Goal: Task Accomplishment & Management: Complete application form

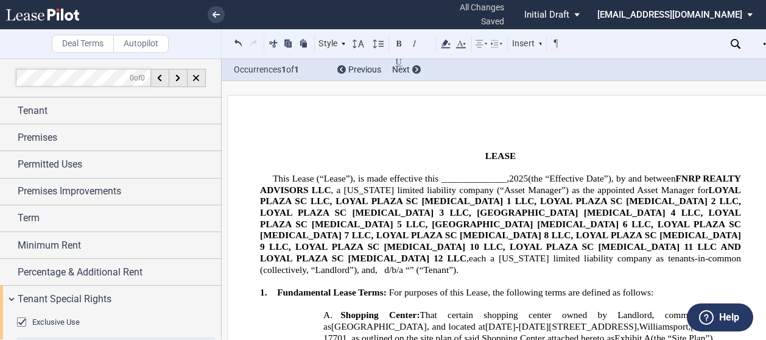
scroll to position [2, 0]
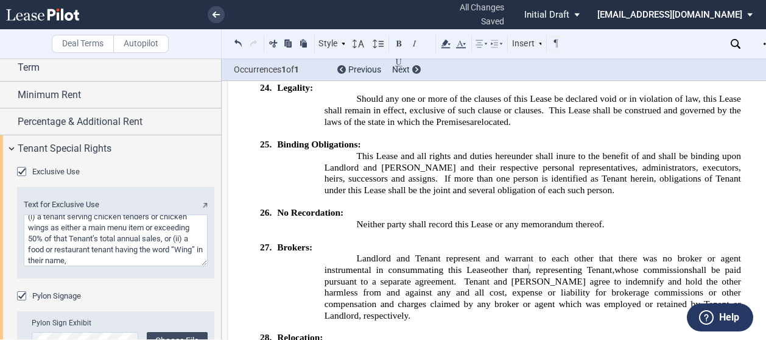
click at [55, 16] on icon at bounding box center [42, 15] width 73 height 12
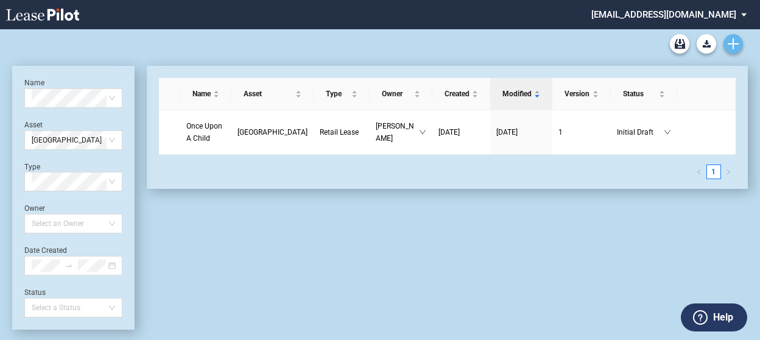
click at [733, 46] on use "Create new document" at bounding box center [733, 43] width 11 height 11
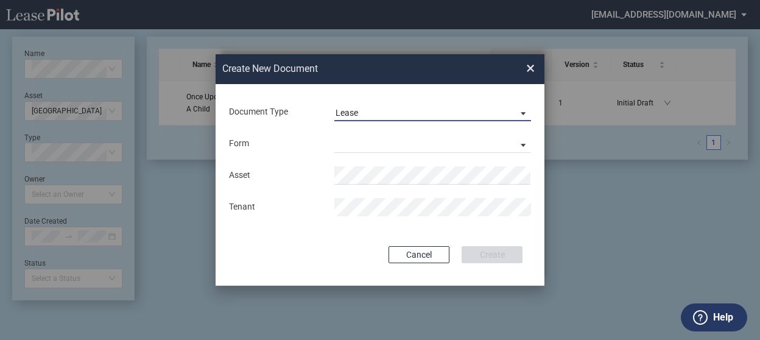
click at [369, 119] on md-select-value "Lease" at bounding box center [432, 112] width 197 height 18
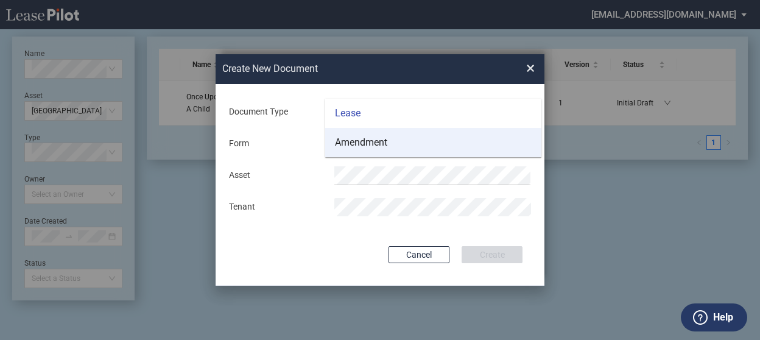
click at [361, 139] on div "Amendment" at bounding box center [361, 142] width 52 height 13
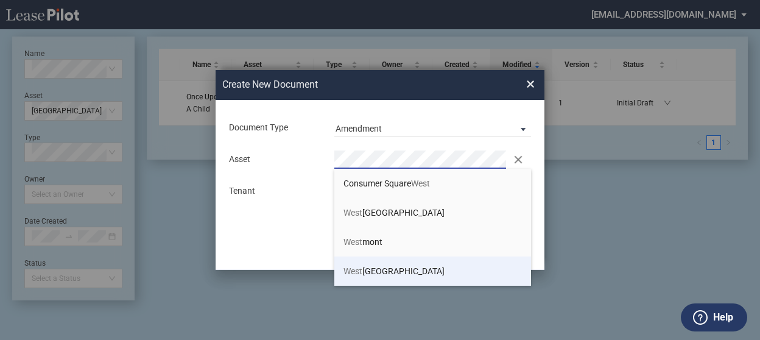
click at [380, 266] on span "[GEOGRAPHIC_DATA]" at bounding box center [393, 271] width 101 height 10
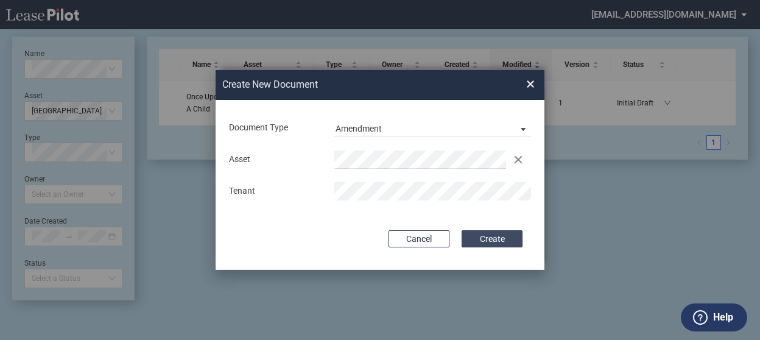
click at [508, 237] on button "Create" at bounding box center [492, 238] width 61 height 17
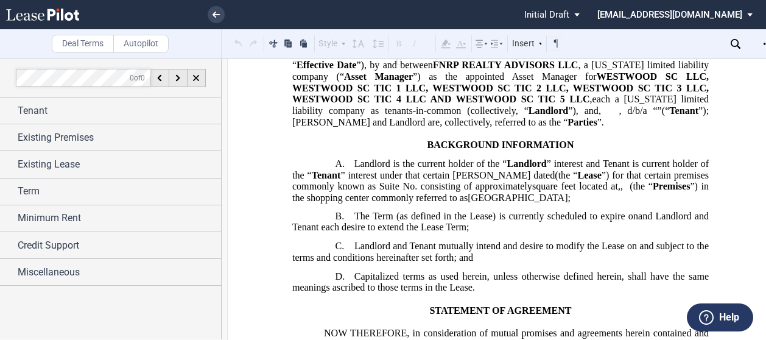
scroll to position [61, 0]
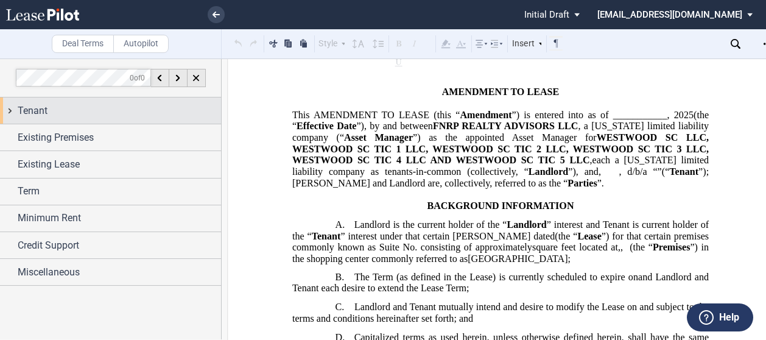
click at [34, 117] on span "Tenant" at bounding box center [33, 111] width 30 height 15
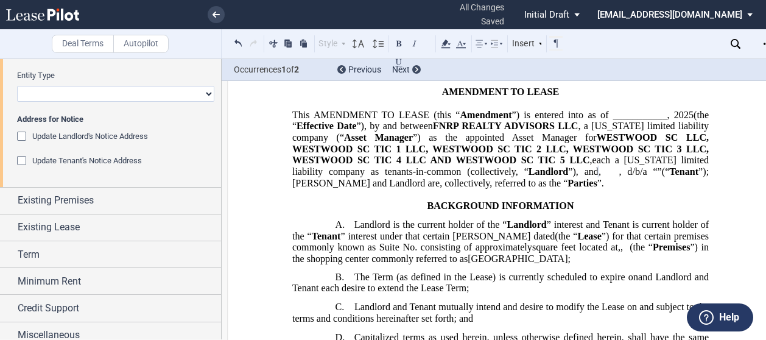
scroll to position [122, 0]
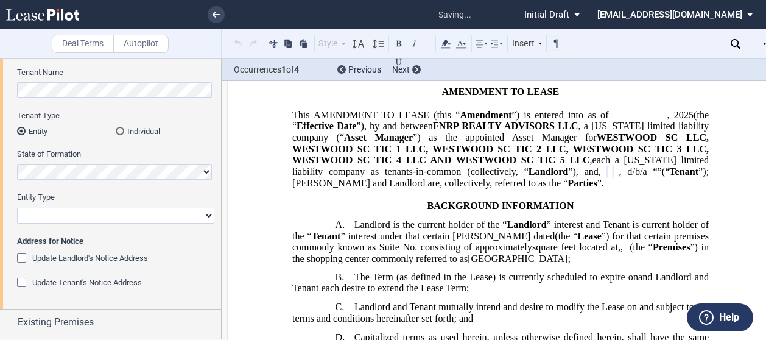
click at [94, 206] on div "Entity Type Corporation Limited Liability Company General Partnership Limited P…" at bounding box center [115, 207] width 197 height 31
click at [96, 214] on select "Corporation Limited Liability Company General Partnership Limited Partnership O…" at bounding box center [115, 216] width 197 height 16
select select "limited liability company"
click at [17, 208] on select "Corporation Limited Liability Company General Partnership Limited Partnership O…" at bounding box center [115, 216] width 197 height 16
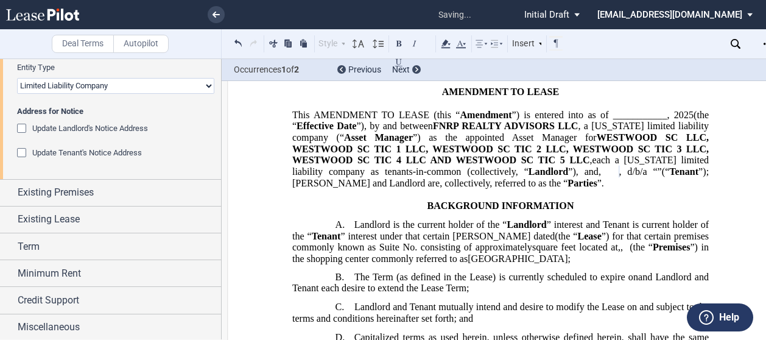
click at [24, 125] on div "Update Landlord's Notice Address" at bounding box center [23, 130] width 12 height 12
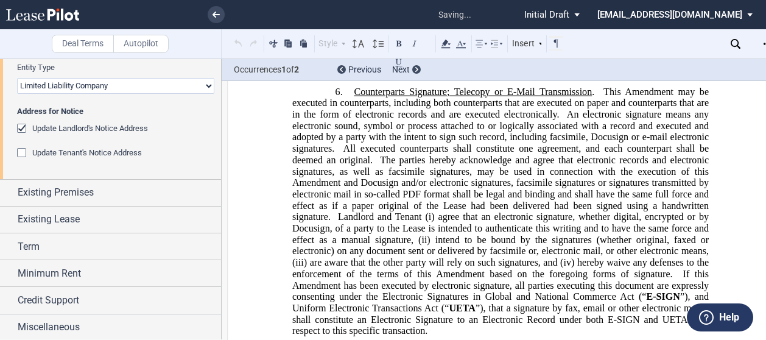
scroll to position [1196, 0]
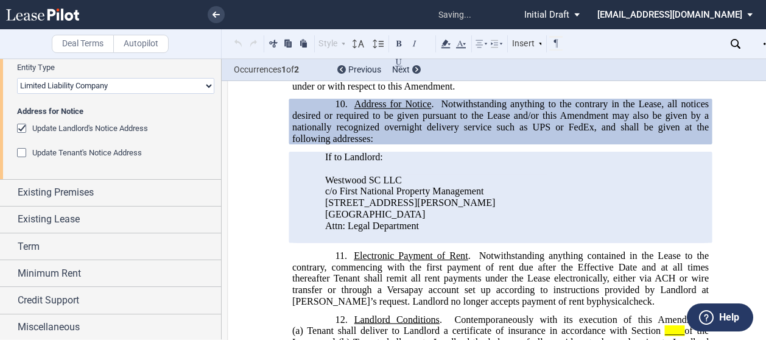
click at [21, 152] on div "Update Tenant's Notice Address" at bounding box center [23, 154] width 12 height 12
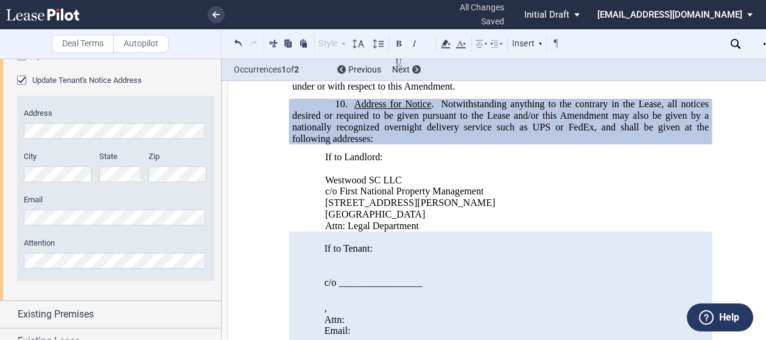
scroll to position [446, 0]
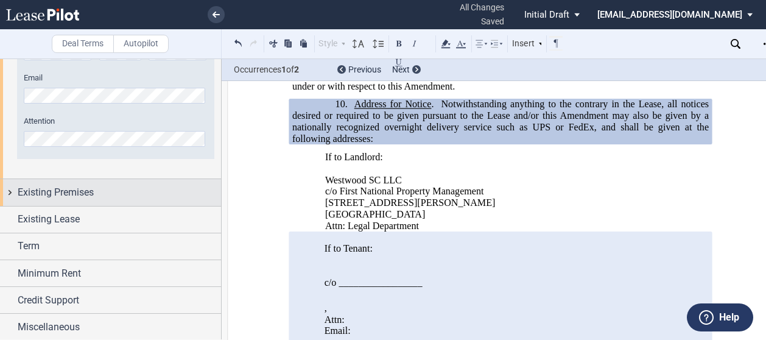
click at [66, 198] on span "Existing Premises" at bounding box center [56, 192] width 76 height 15
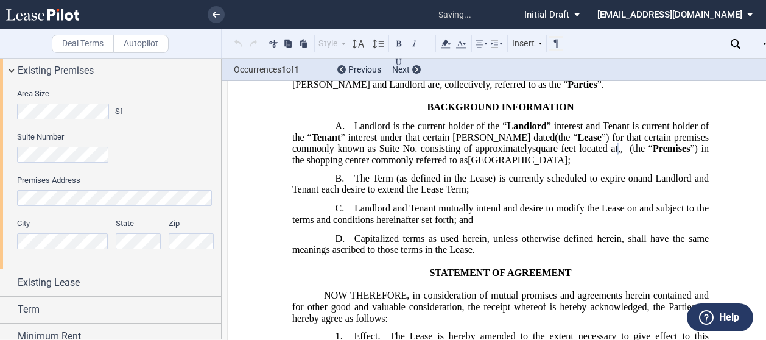
scroll to position [99, 0]
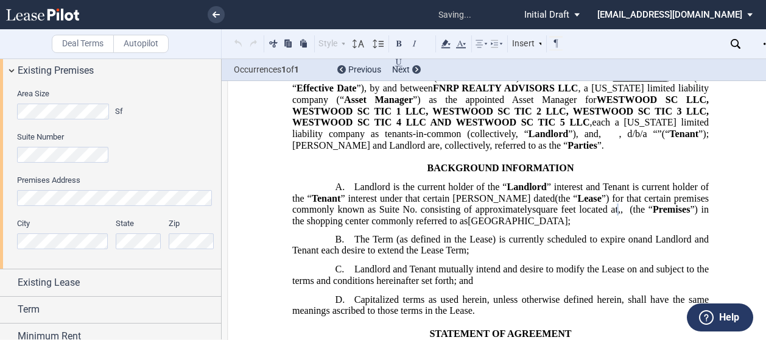
click at [166, 139] on label "Suite Number" at bounding box center [115, 137] width 197 height 11
click at [185, 145] on div "Suite Number" at bounding box center [115, 147] width 197 height 31
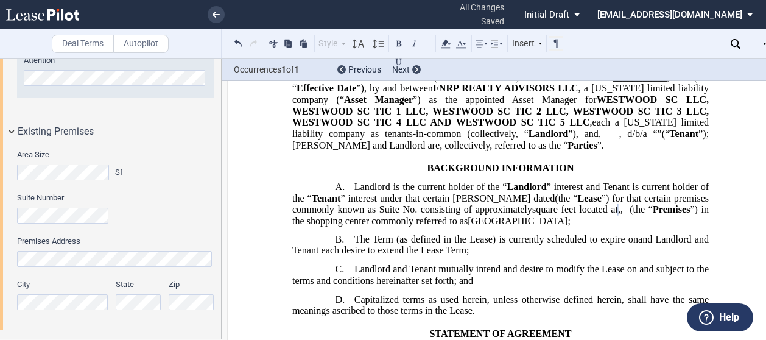
scroll to position [568, 0]
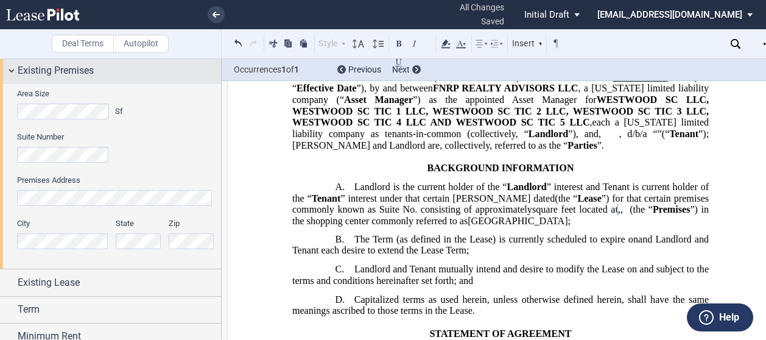
click at [11, 71] on div "Existing Premises" at bounding box center [110, 70] width 221 height 26
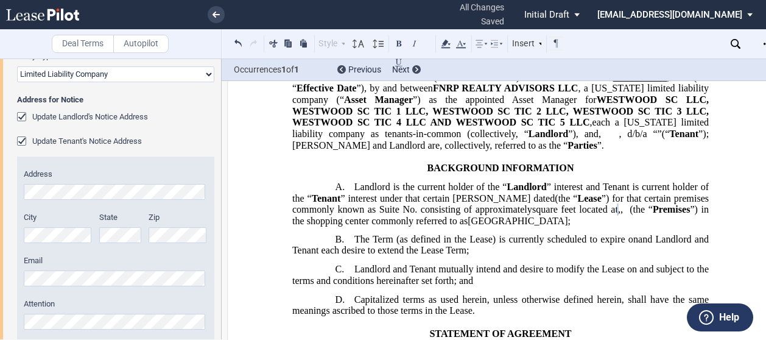
scroll to position [446, 0]
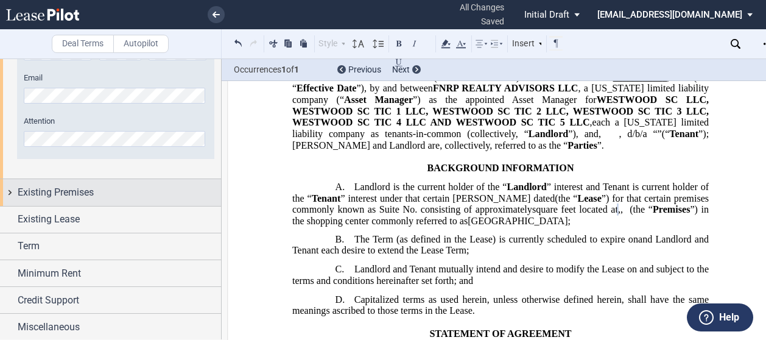
click at [78, 199] on span "Existing Premises" at bounding box center [56, 192] width 76 height 15
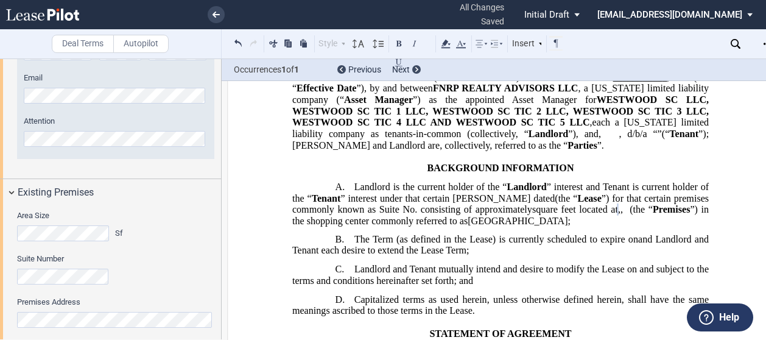
scroll to position [507, 0]
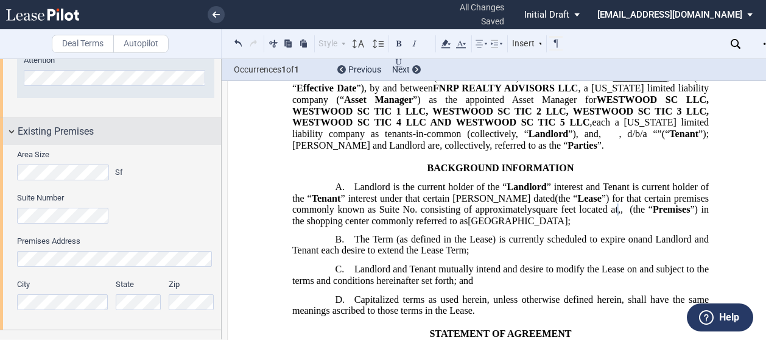
click at [9, 131] on div "Existing Premises" at bounding box center [110, 131] width 221 height 26
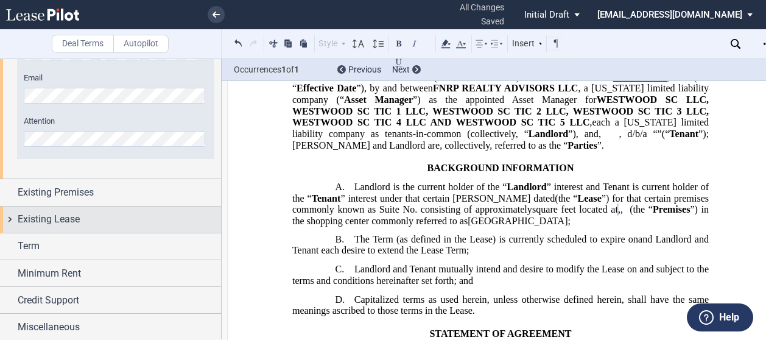
click at [47, 215] on span "Existing Lease" at bounding box center [49, 219] width 62 height 15
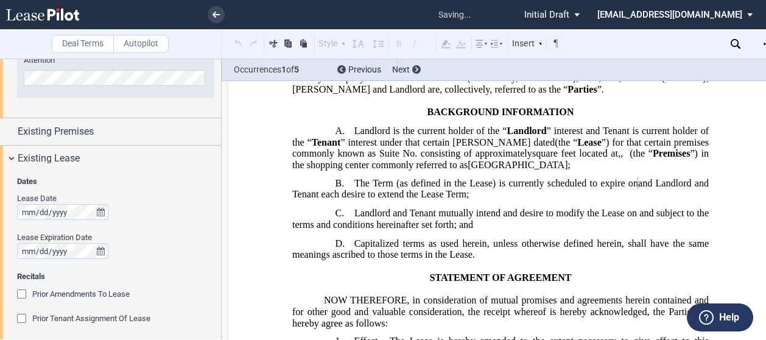
scroll to position [201, 0]
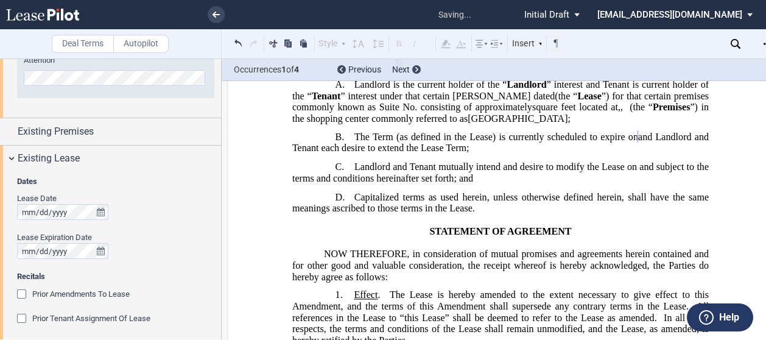
click at [144, 273] on span "Recitals" at bounding box center [115, 276] width 197 height 11
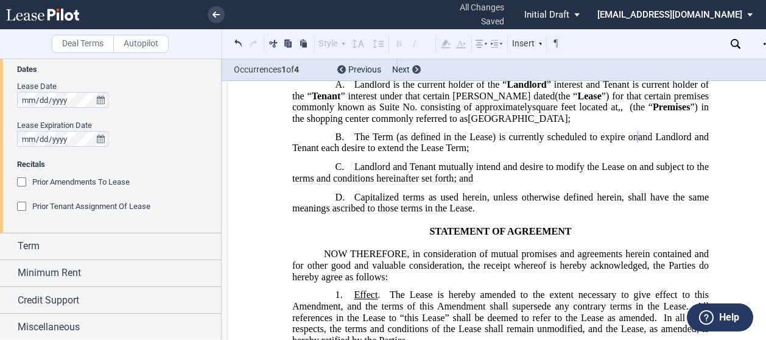
click at [23, 180] on div "Prior Amendments To Lease" at bounding box center [23, 183] width 12 height 12
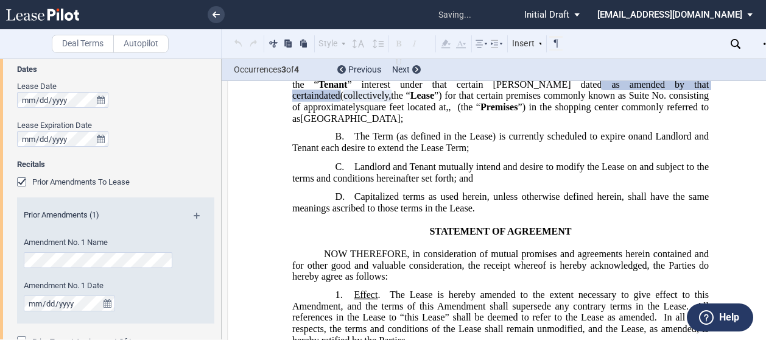
scroll to position [753, 0]
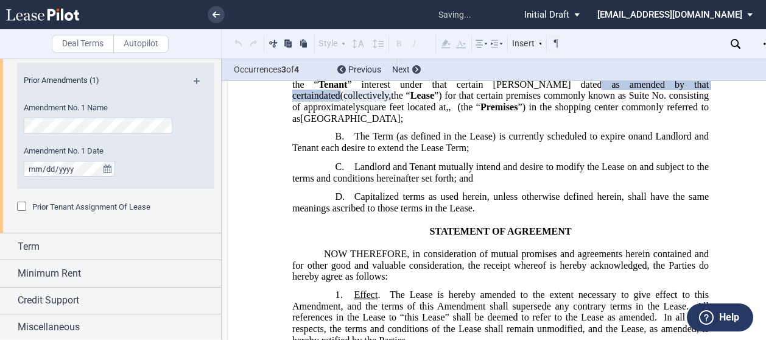
click at [19, 208] on div "Prior Tenant Assignment Of Lease" at bounding box center [23, 208] width 12 height 12
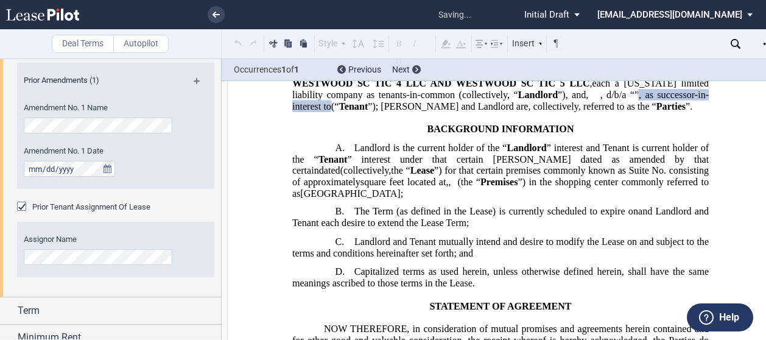
scroll to position [88, 0]
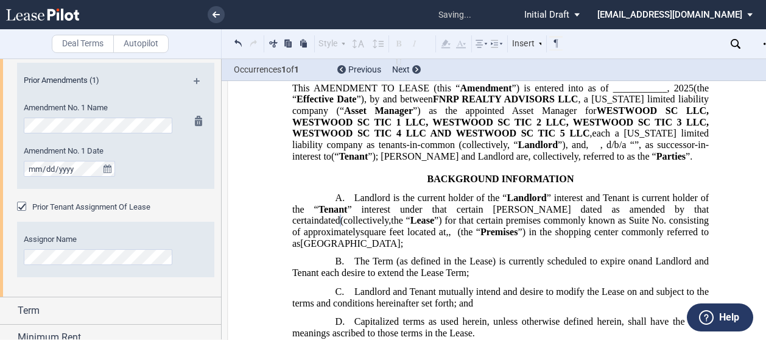
click at [191, 161] on div at bounding box center [195, 152] width 15 height 73
click at [194, 78] on md-icon at bounding box center [202, 85] width 16 height 15
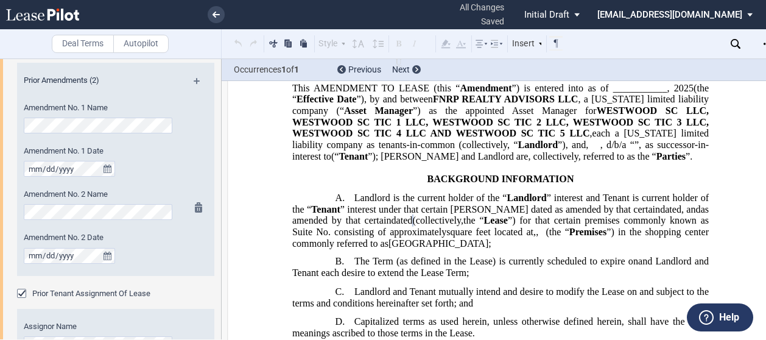
click at [138, 259] on div "Amendment No. 2 Date" at bounding box center [99, 247] width 151 height 31
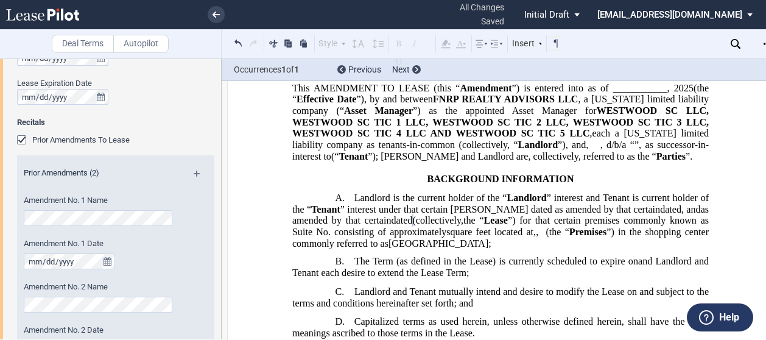
scroll to position [417, 0]
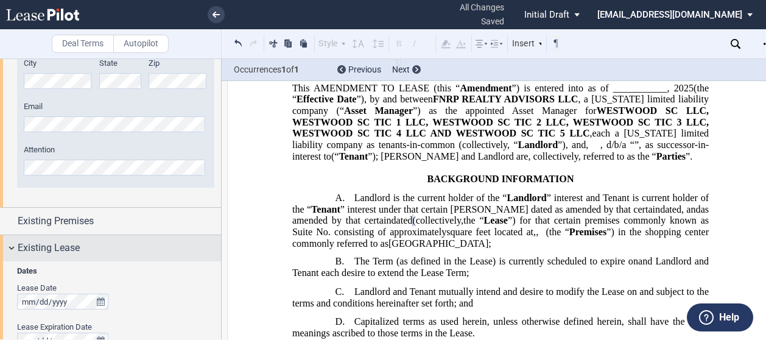
click at [13, 242] on div "Existing Lease" at bounding box center [110, 248] width 221 height 26
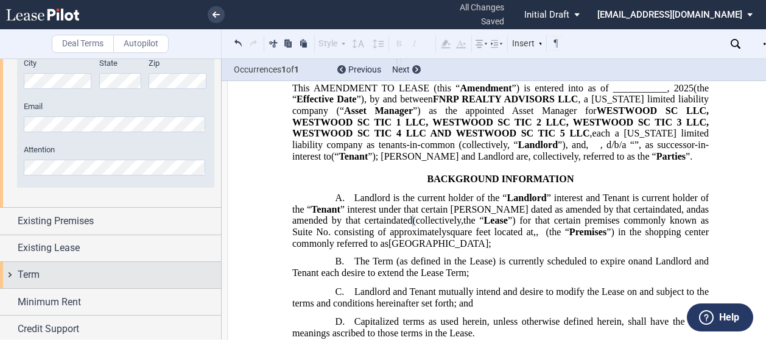
click at [93, 270] on div "Term" at bounding box center [119, 274] width 203 height 15
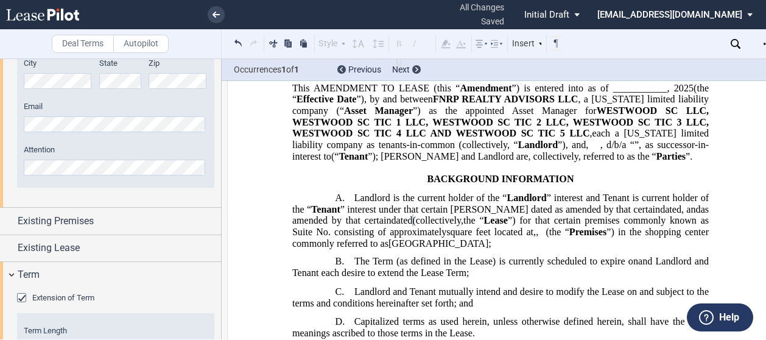
scroll to position [570, 0]
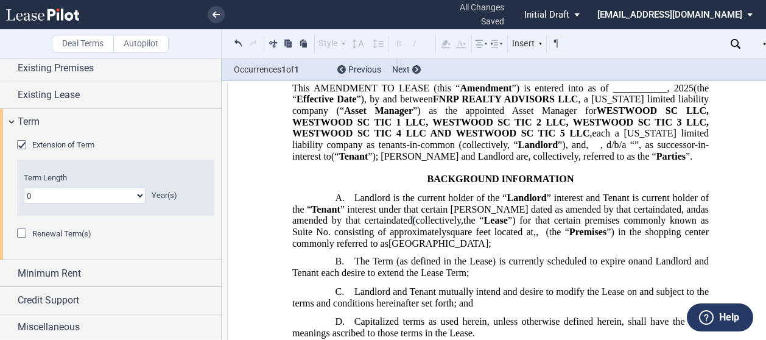
click at [85, 189] on select "0 1 2 3 4 5 6 7 8 9 10 11 12 13 14 15 16 17 18 19 20" at bounding box center [85, 196] width 122 height 16
select select "number:5"
click at [24, 188] on select "0 1 2 3 4 5 6 7 8 9 10 11 12 13 14 15 16 17 18 19 20" at bounding box center [85, 196] width 122 height 16
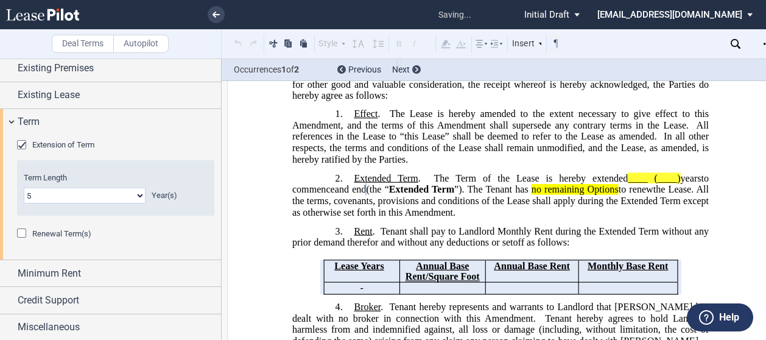
scroll to position [462, 0]
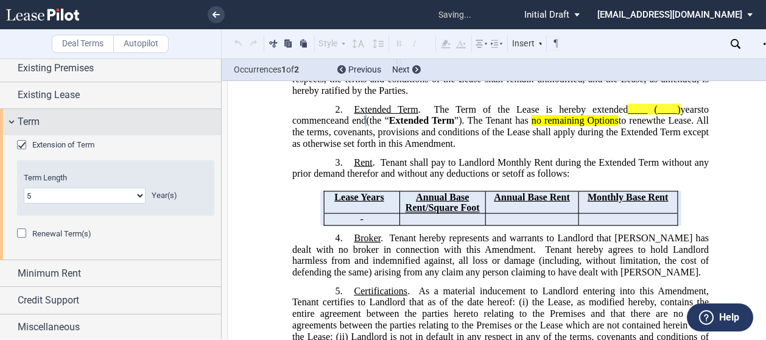
click at [10, 121] on div "Term" at bounding box center [110, 122] width 221 height 26
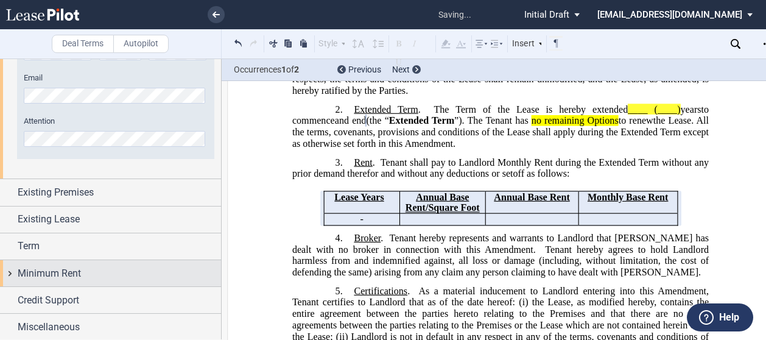
click at [34, 270] on span "Minimum Rent" at bounding box center [49, 273] width 63 height 15
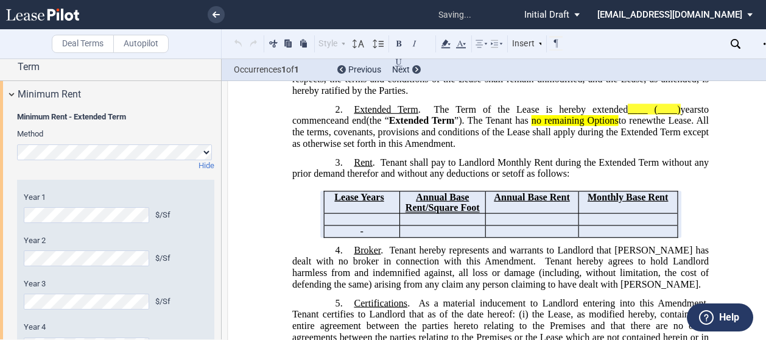
scroll to position [554, 0]
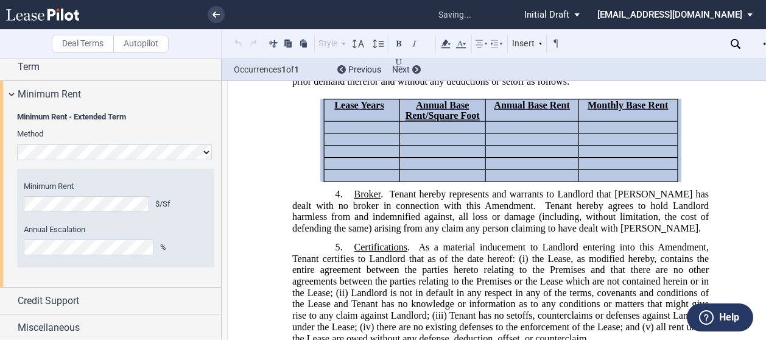
click at [187, 232] on label "Annual Escalation" at bounding box center [116, 229] width 184 height 11
click at [180, 217] on div "Minimum Rent $/Sf Annual Escalation %" at bounding box center [116, 218] width 184 height 74
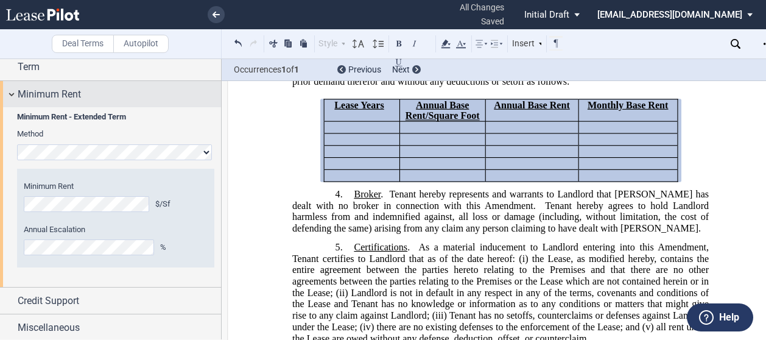
click at [9, 96] on div "Minimum Rent" at bounding box center [110, 94] width 221 height 26
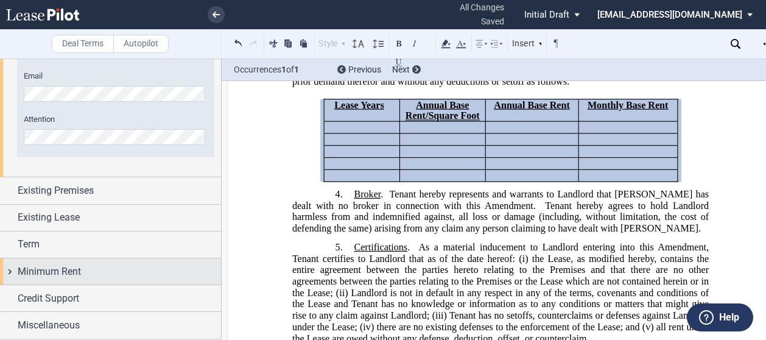
scroll to position [446, 0]
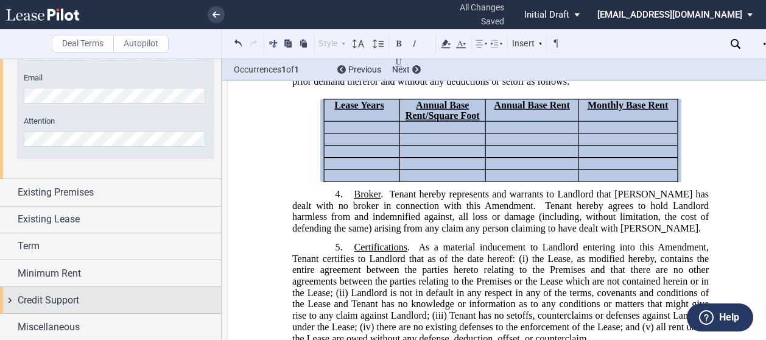
click at [52, 294] on span "Credit Support" at bounding box center [49, 300] width 62 height 15
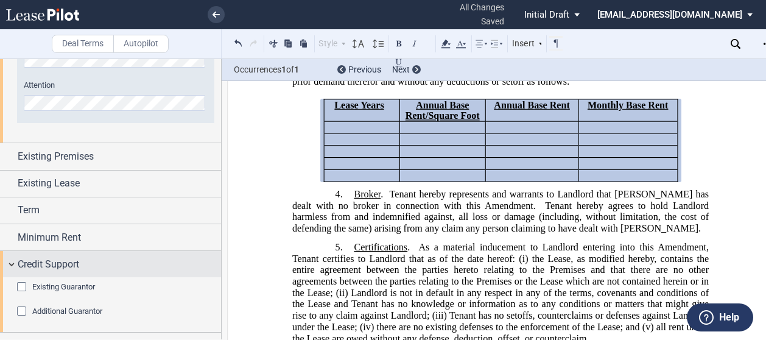
scroll to position [506, 0]
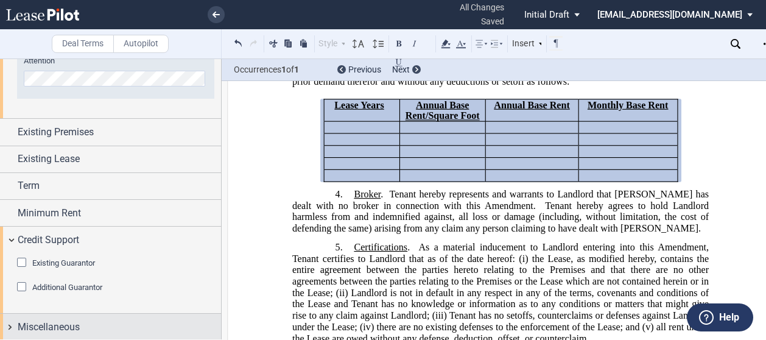
click at [54, 329] on span "Miscellaneous" at bounding box center [49, 327] width 62 height 15
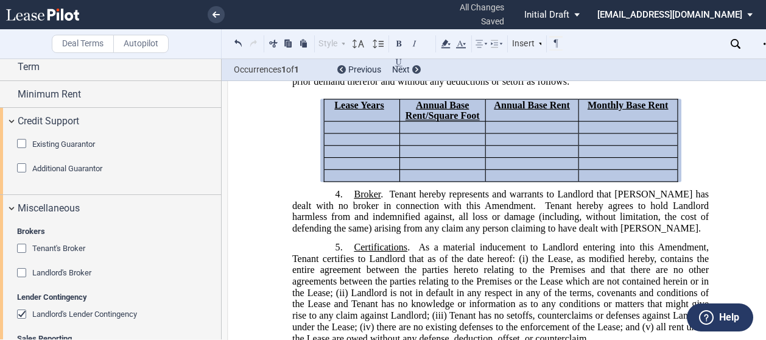
scroll to position [666, 0]
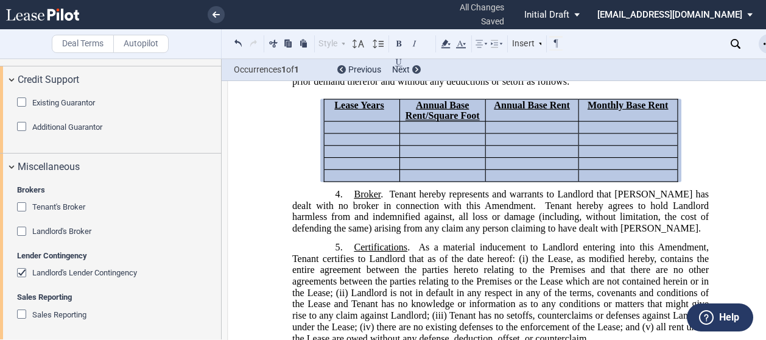
click at [764, 46] on icon "Open Lease options menu" at bounding box center [769, 44] width 10 height 10
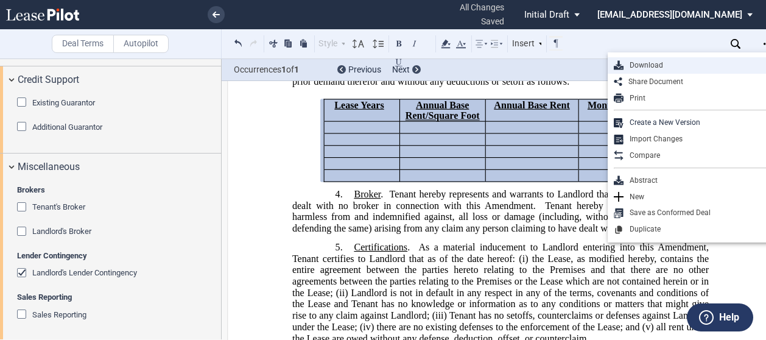
click at [651, 65] on div "Download" at bounding box center [698, 65] width 149 height 10
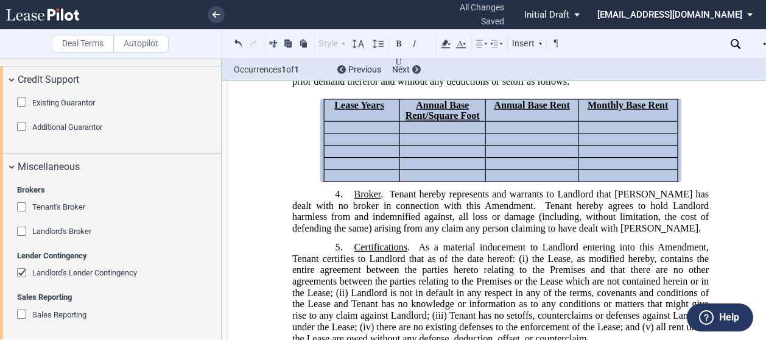
click at [21, 99] on div "Existing Guarantor" at bounding box center [23, 103] width 12 height 12
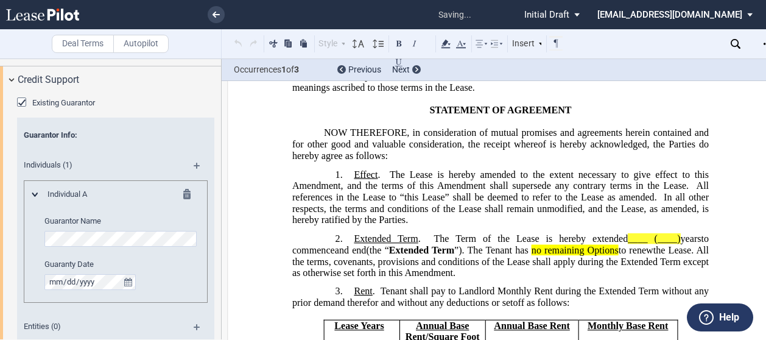
scroll to position [266, 0]
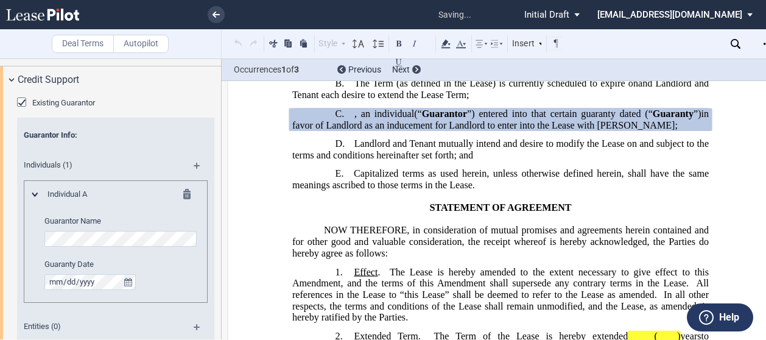
click at [194, 163] on md-icon at bounding box center [202, 170] width 16 height 15
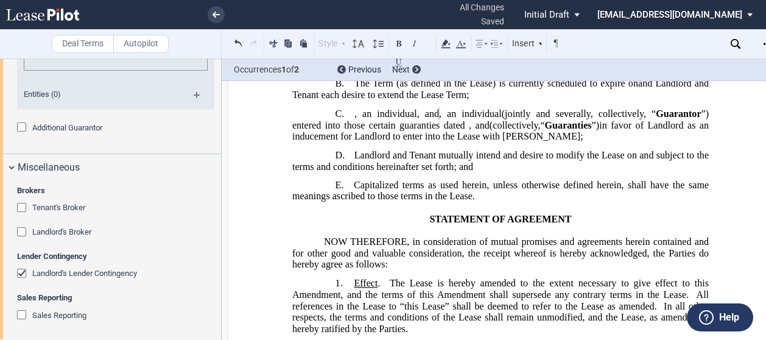
scroll to position [667, 0]
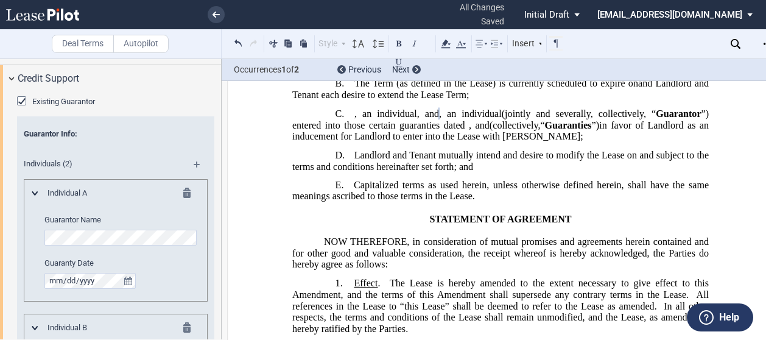
click at [195, 164] on md-icon at bounding box center [202, 168] width 16 height 15
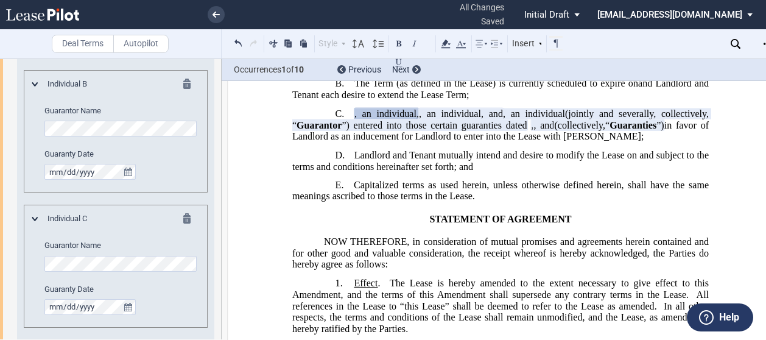
scroll to position [1033, 0]
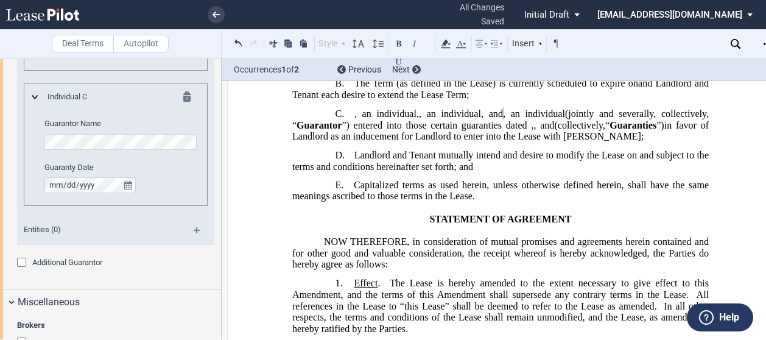
click at [195, 227] on md-icon at bounding box center [202, 234] width 16 height 15
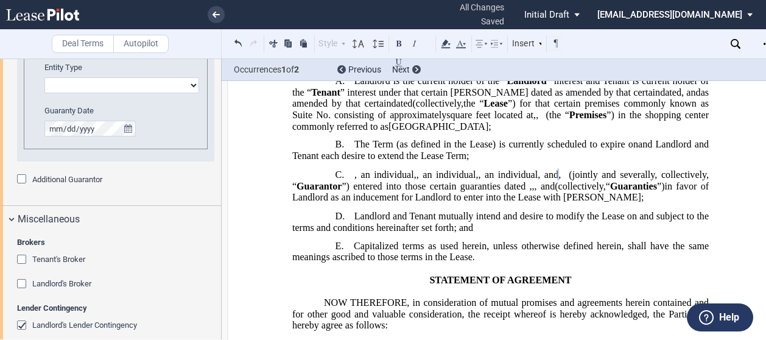
scroll to position [1155, 0]
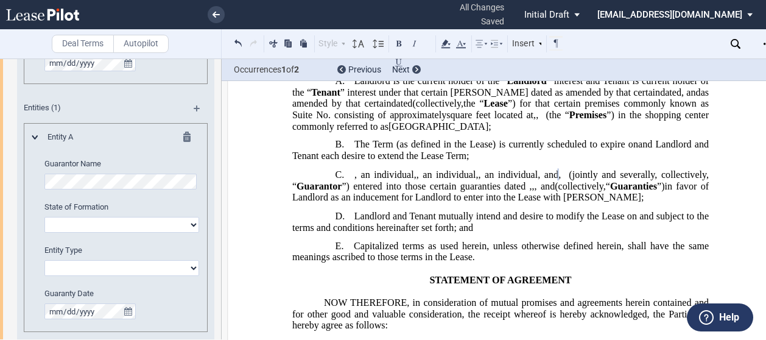
click at [194, 105] on md-icon at bounding box center [202, 112] width 16 height 15
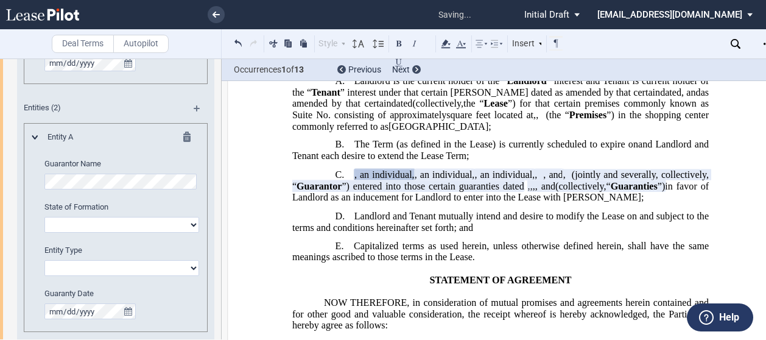
click at [186, 135] on md-icon at bounding box center [190, 139] width 15 height 15
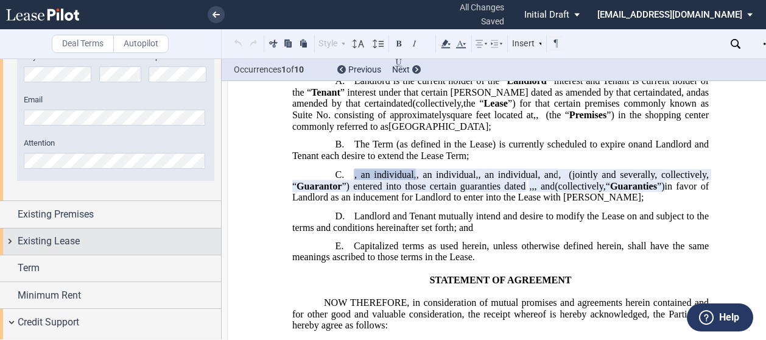
scroll to position [728, 0]
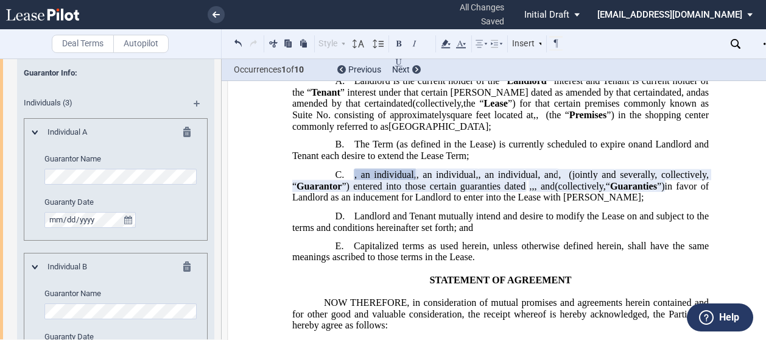
click at [195, 102] on md-icon at bounding box center [202, 107] width 16 height 15
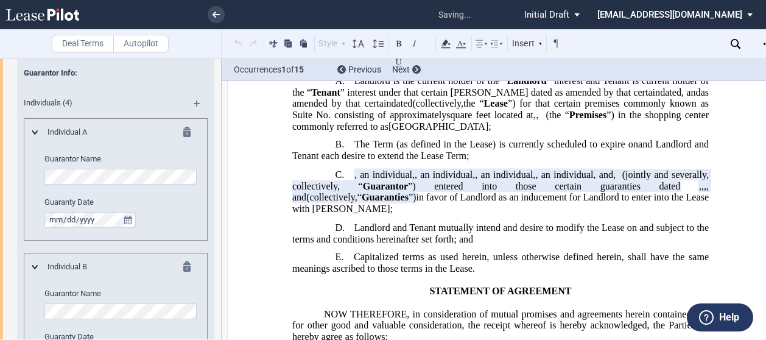
click at [195, 102] on md-icon at bounding box center [202, 107] width 16 height 15
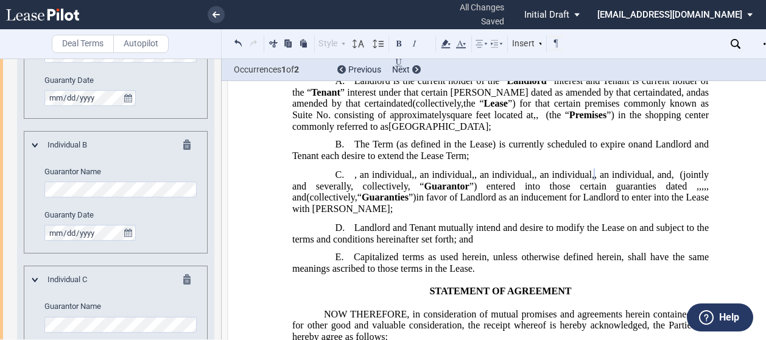
scroll to position [607, 0]
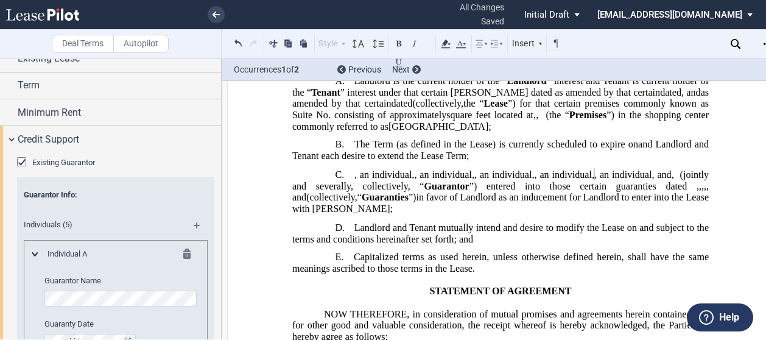
click at [194, 223] on md-icon at bounding box center [202, 229] width 16 height 15
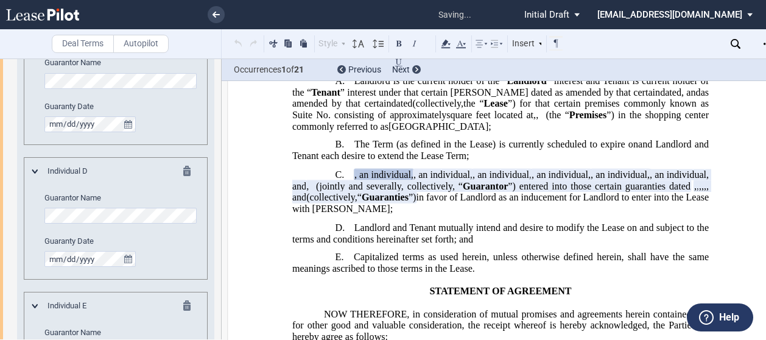
scroll to position [1337, 0]
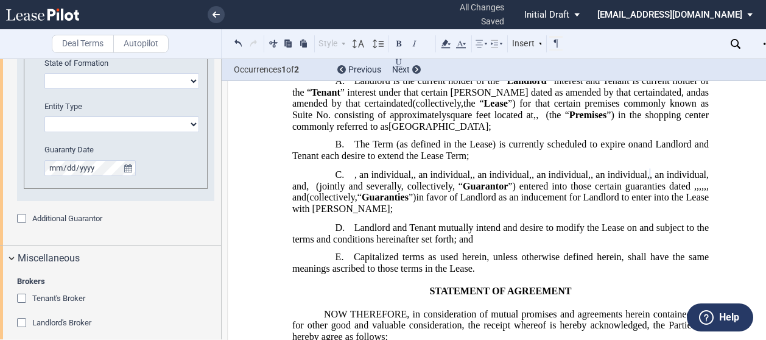
scroll to position [1764, 0]
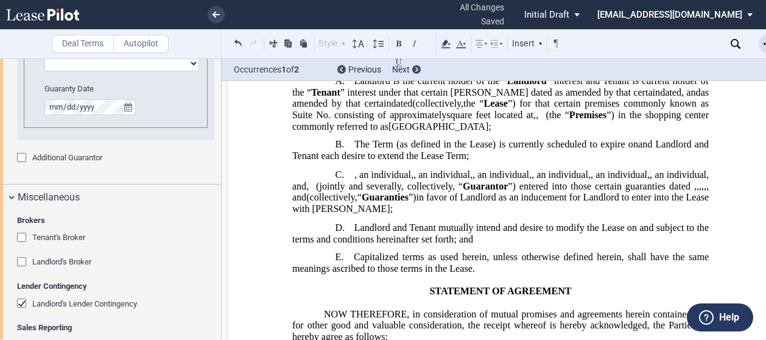
click at [765, 43] on use "Open Lease options menu" at bounding box center [769, 44] width 10 height 2
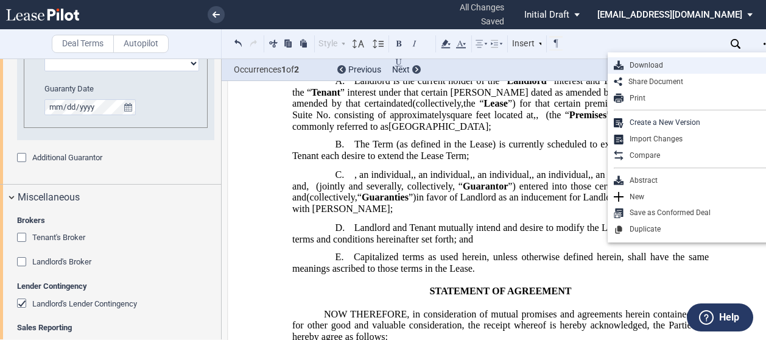
click at [661, 65] on div "Download" at bounding box center [698, 65] width 149 height 10
